Goal: Use online tool/utility: Utilize a website feature to perform a specific function

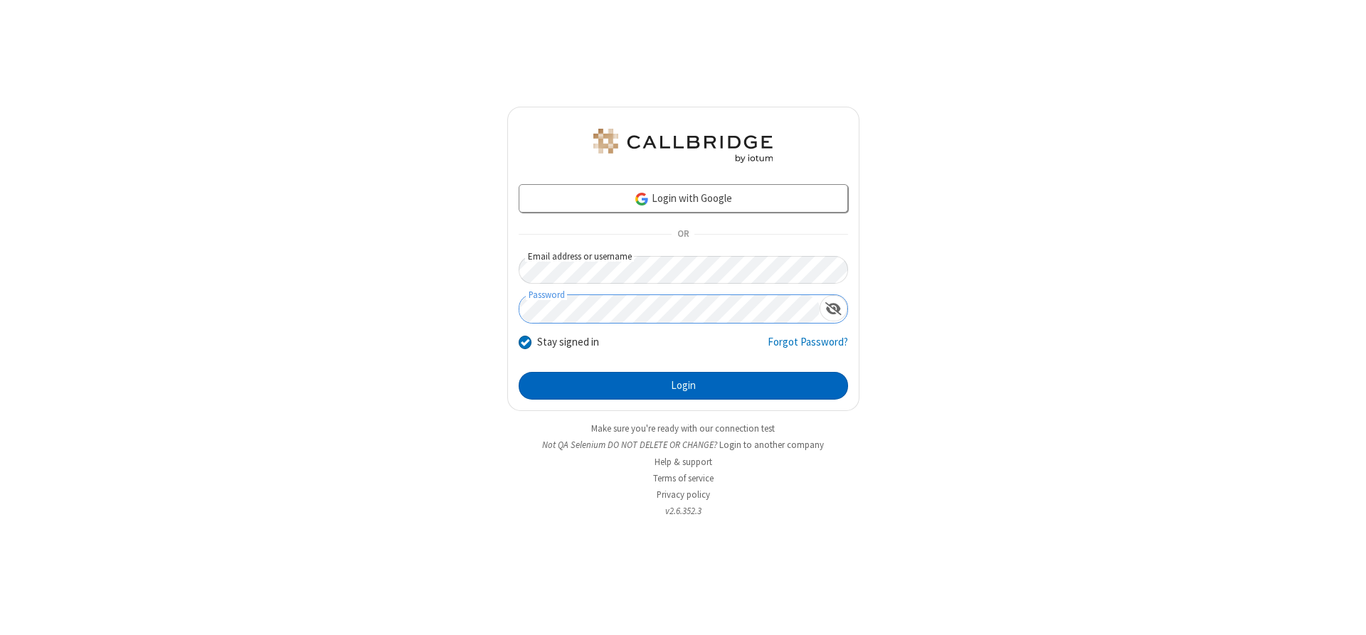
click at [683, 386] on button "Login" at bounding box center [683, 386] width 329 height 28
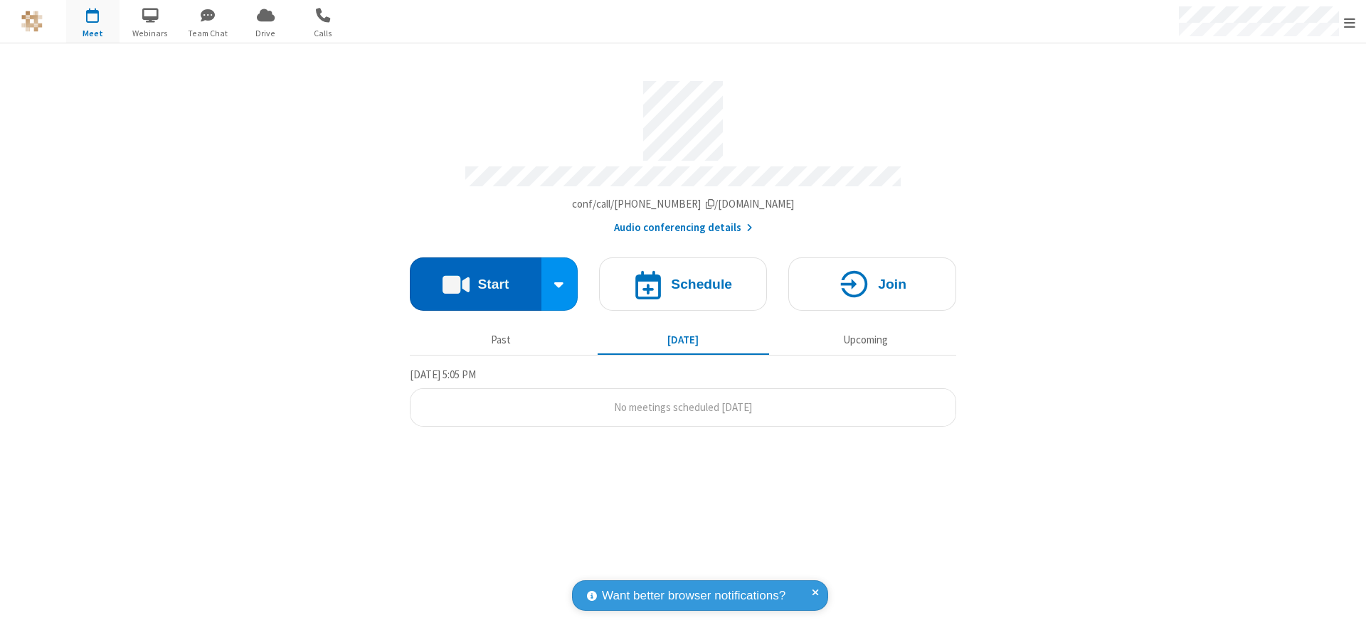
click at [475, 279] on button "Start" at bounding box center [476, 284] width 132 height 53
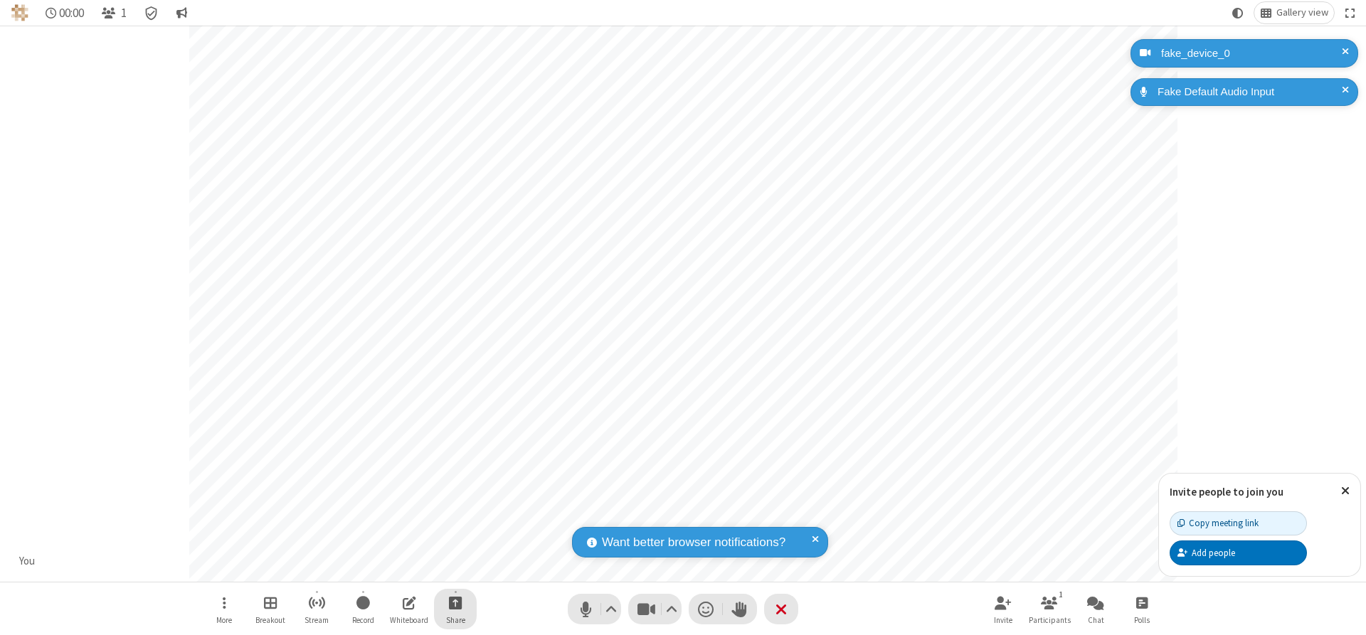
click at [455, 603] on span "Start sharing" at bounding box center [456, 603] width 14 height 18
click at [455, 516] on span "Share additional camera" at bounding box center [463, 519] width 105 height 12
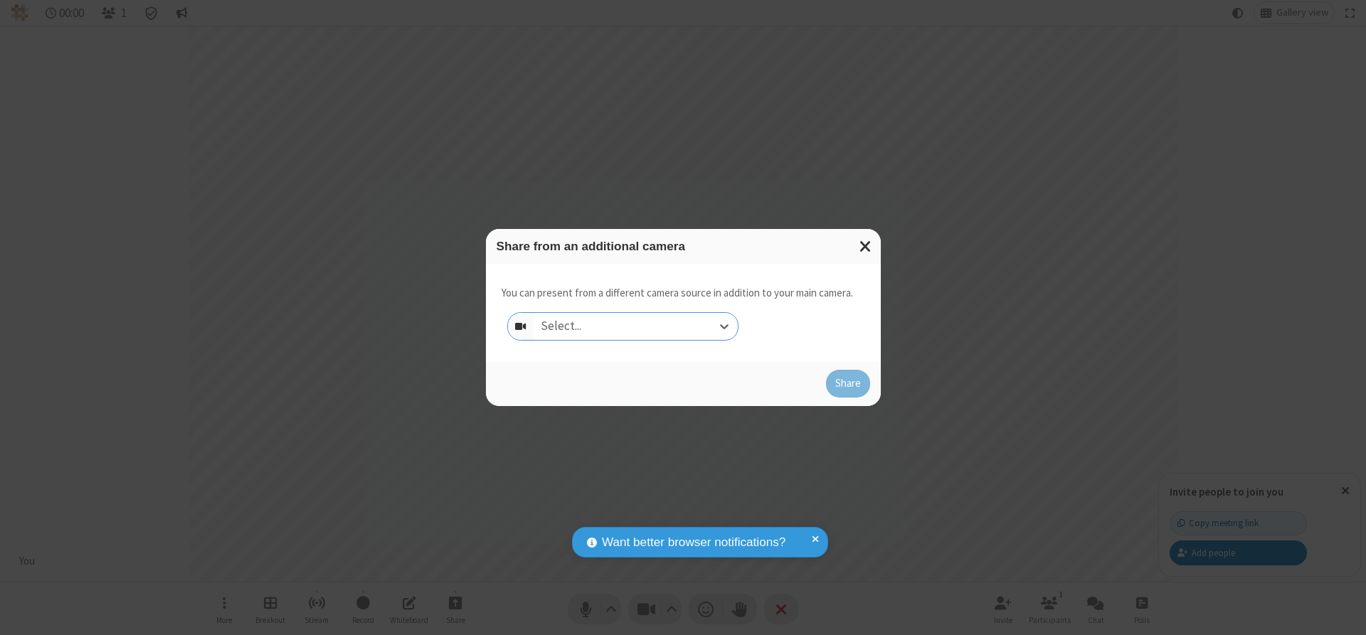
click at [635, 326] on div "Select..." at bounding box center [636, 326] width 204 height 27
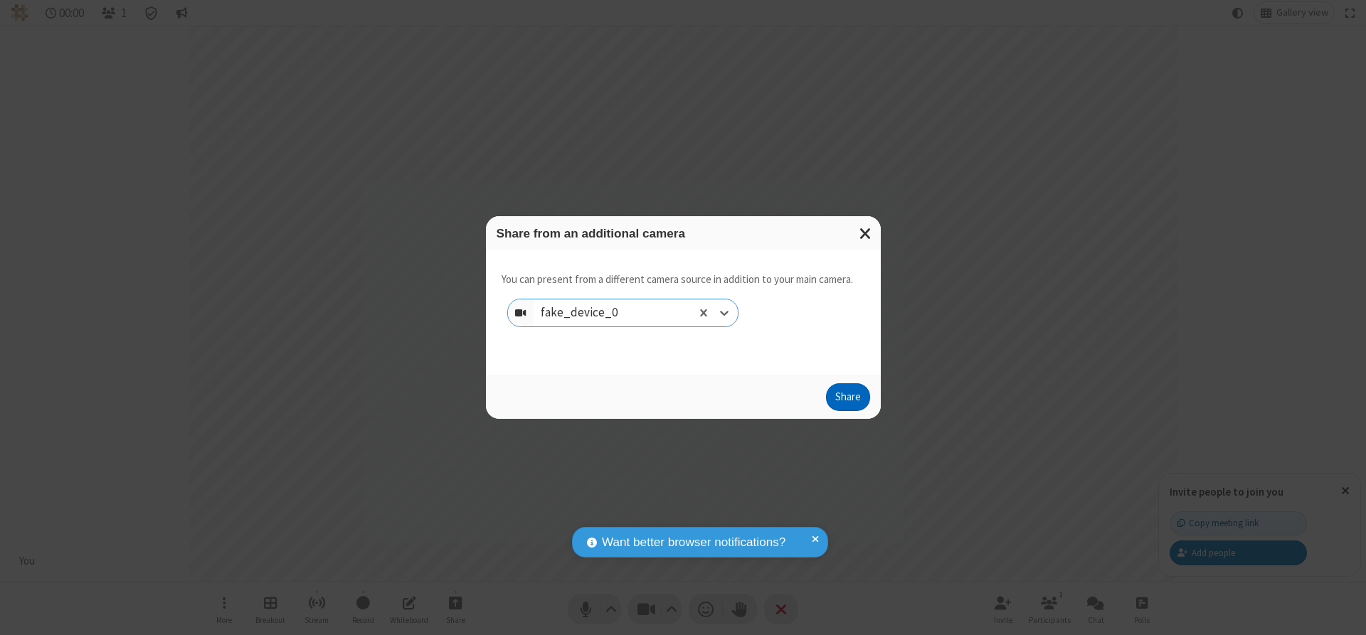
click at [847, 401] on button "Share" at bounding box center [848, 398] width 44 height 28
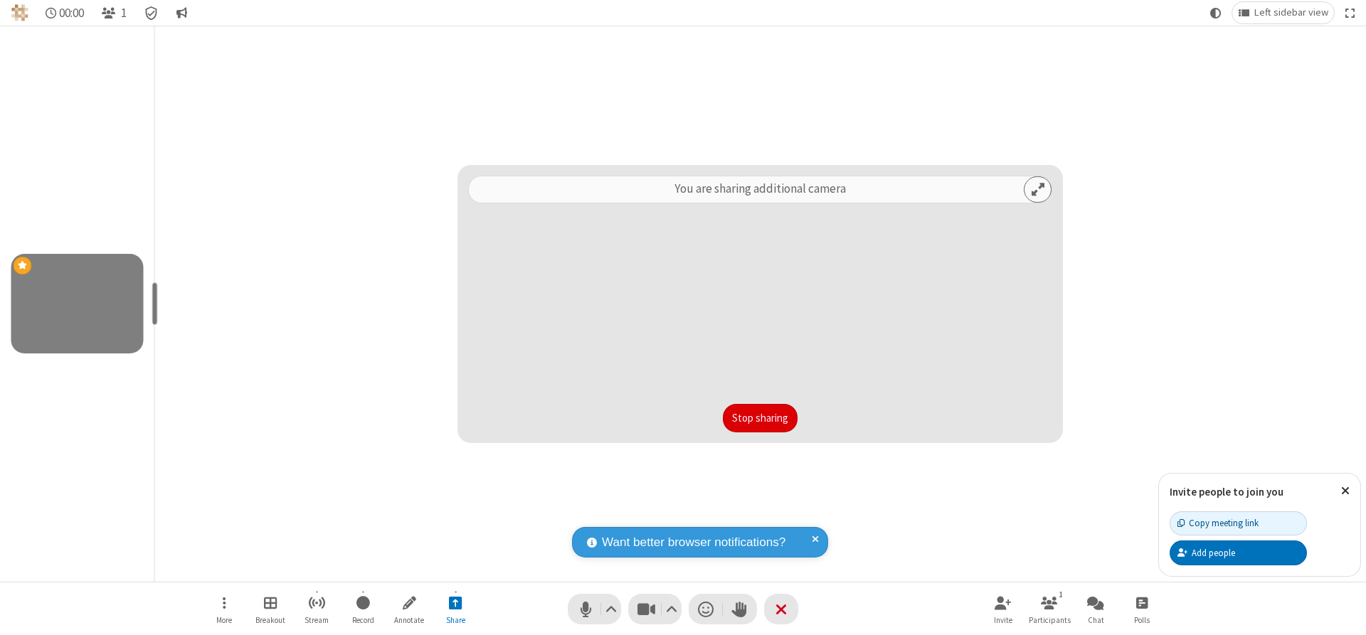
click at [760, 418] on button "Stop sharing" at bounding box center [760, 418] width 75 height 28
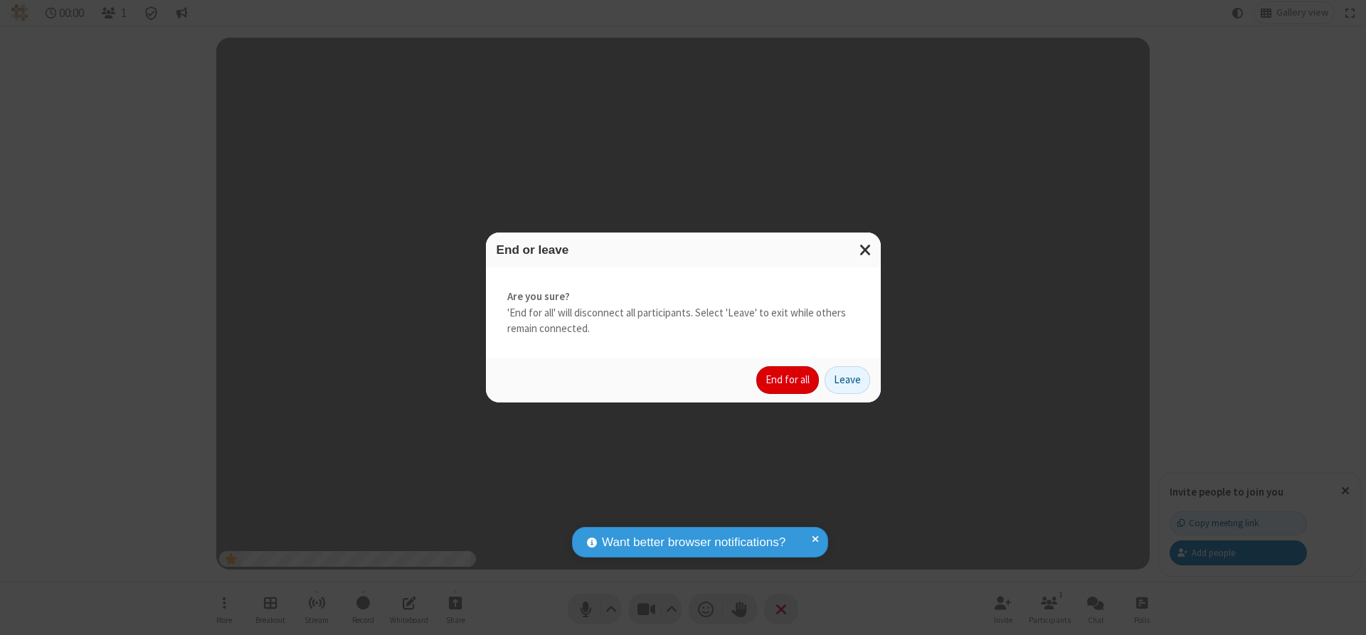
click at [788, 380] on button "End for all" at bounding box center [787, 380] width 63 height 28
